Goal: Find specific page/section: Find specific page/section

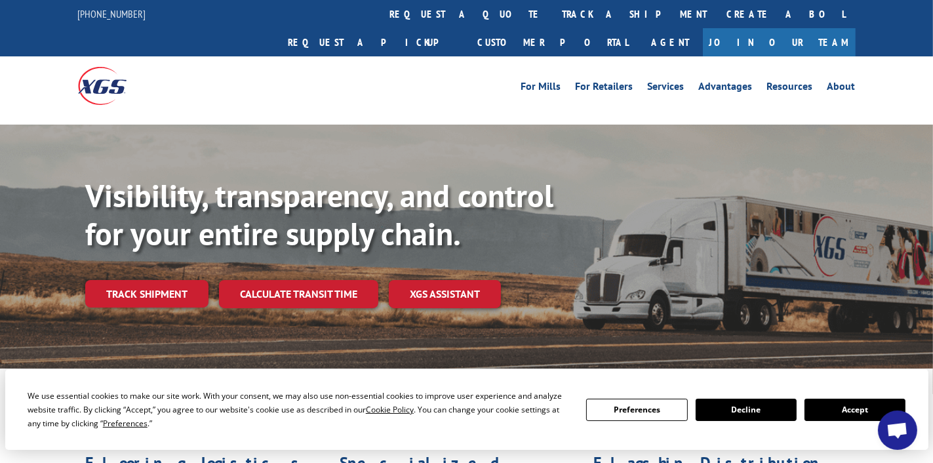
drag, startPoint x: 27, startPoint y: 284, endPoint x: 57, endPoint y: 213, distance: 77.0
click at [27, 283] on div "Visibility, transparency, and control for your entire supply chain. Track shipm…" at bounding box center [466, 260] width 933 height 270
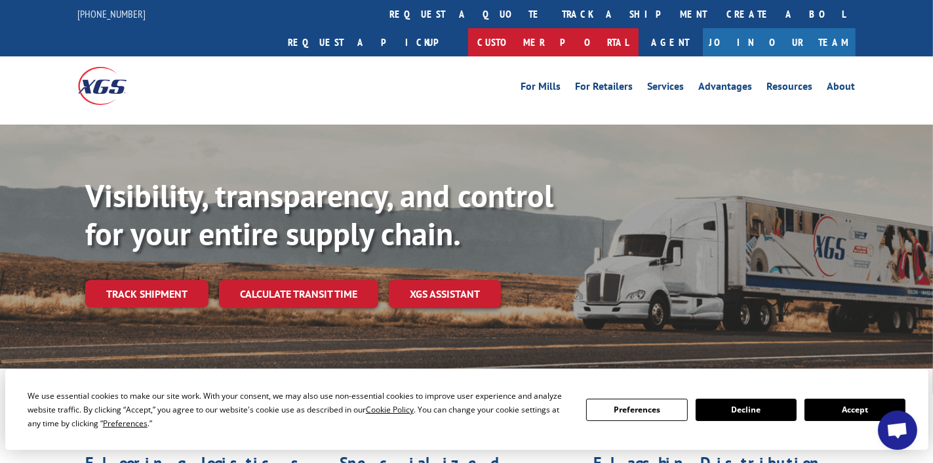
click at [639, 28] on link "Customer Portal" at bounding box center [553, 42] width 171 height 28
click at [640, 28] on link "Customer Portal" at bounding box center [554, 42] width 171 height 28
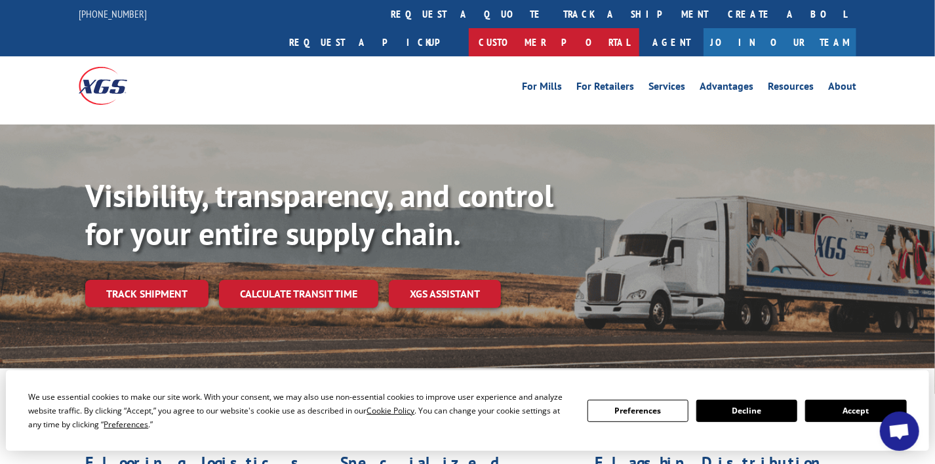
click at [640, 28] on link "Customer Portal" at bounding box center [554, 42] width 171 height 28
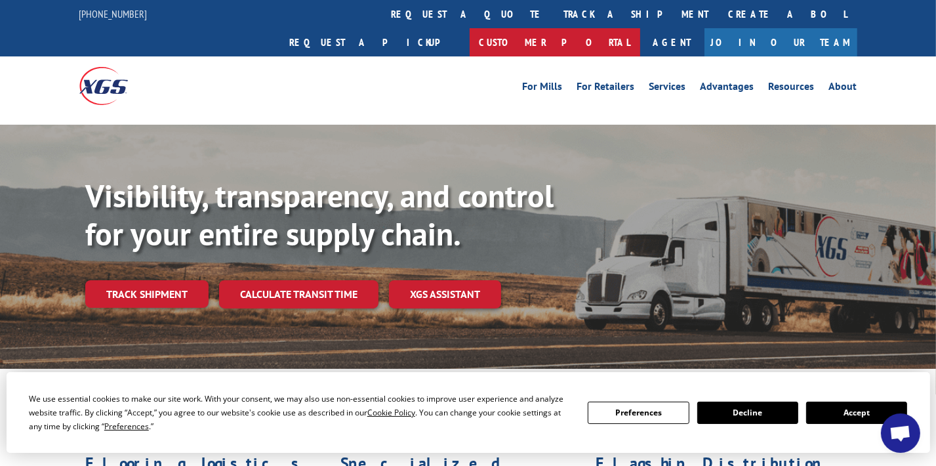
click at [640, 28] on link "Customer Portal" at bounding box center [555, 42] width 171 height 28
